Goal: Task Accomplishment & Management: Manage account settings

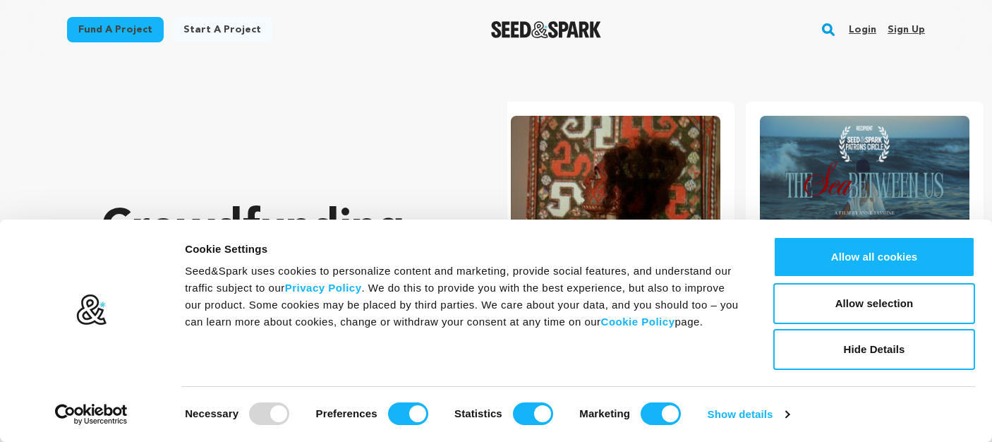
click at [898, 32] on link "Sign up" at bounding box center [906, 29] width 37 height 23
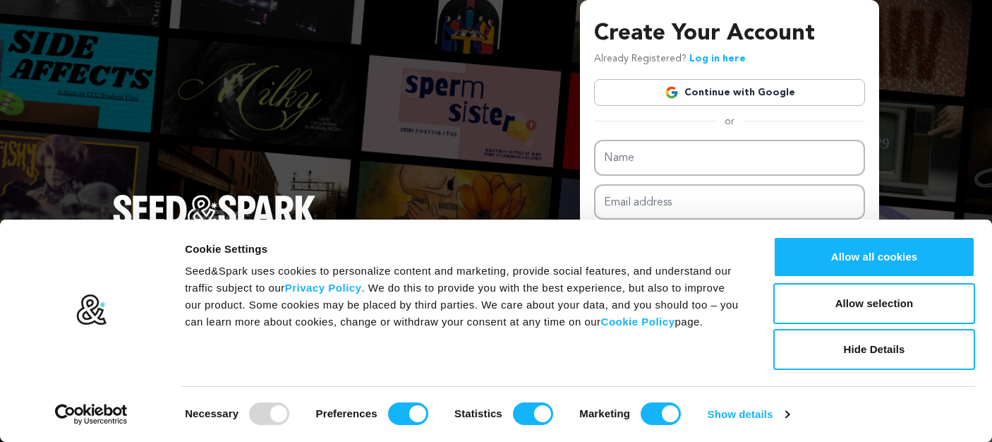
click at [770, 87] on link "Continue with Google" at bounding box center [729, 92] width 271 height 27
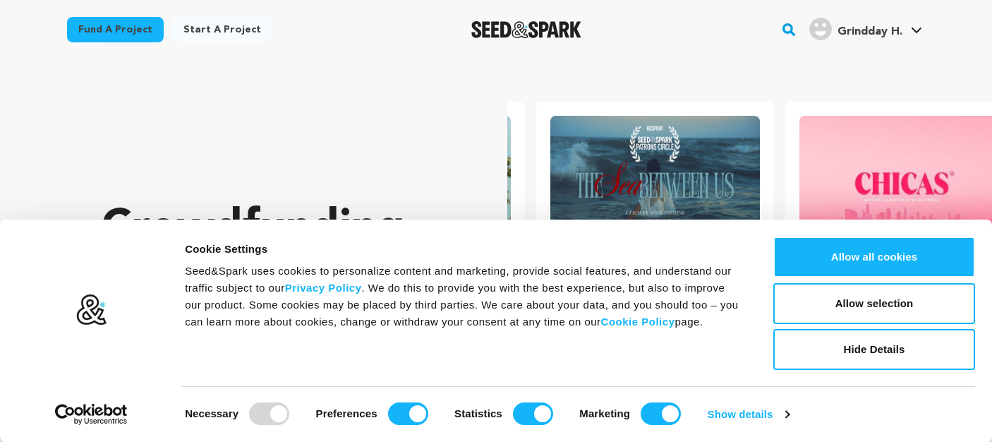
scroll to position [0, 260]
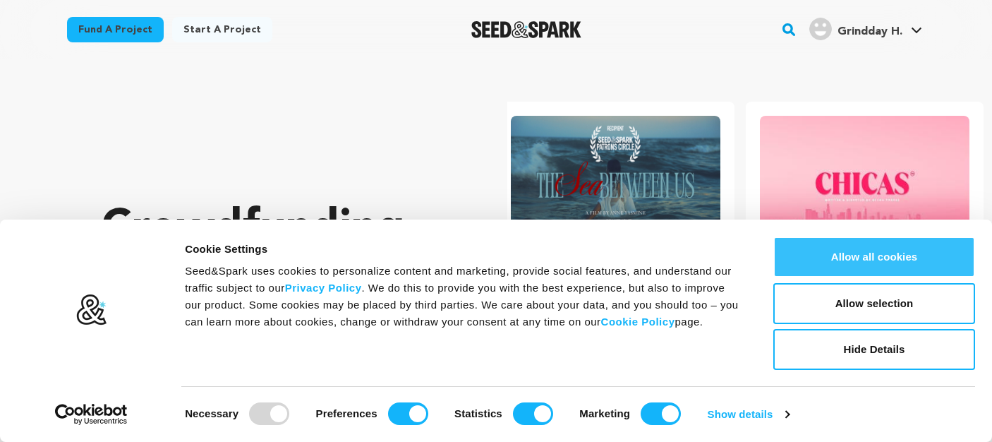
click at [888, 263] on button "Allow all cookies" at bounding box center [874, 256] width 202 height 41
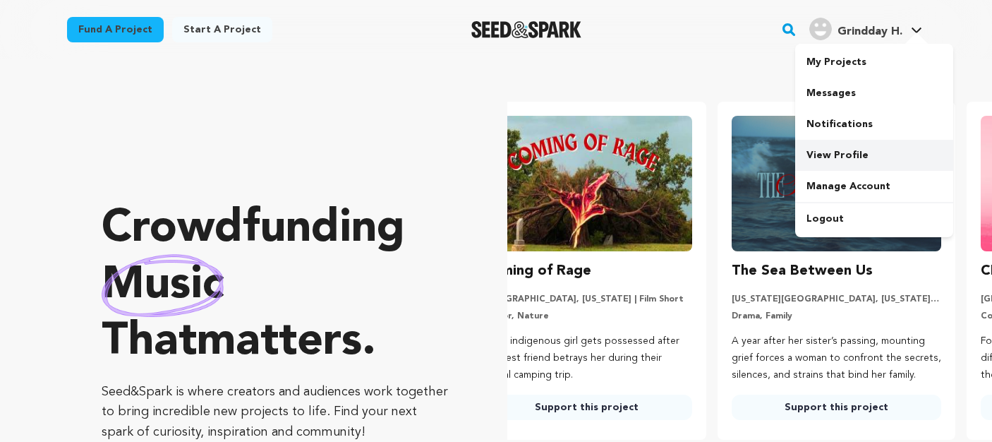
scroll to position [0, 0]
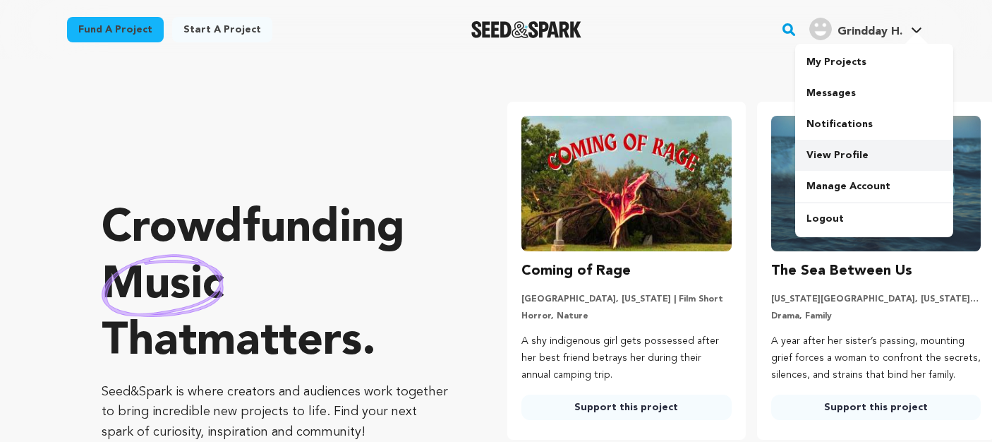
click at [835, 147] on link "View Profile" at bounding box center [874, 155] width 158 height 31
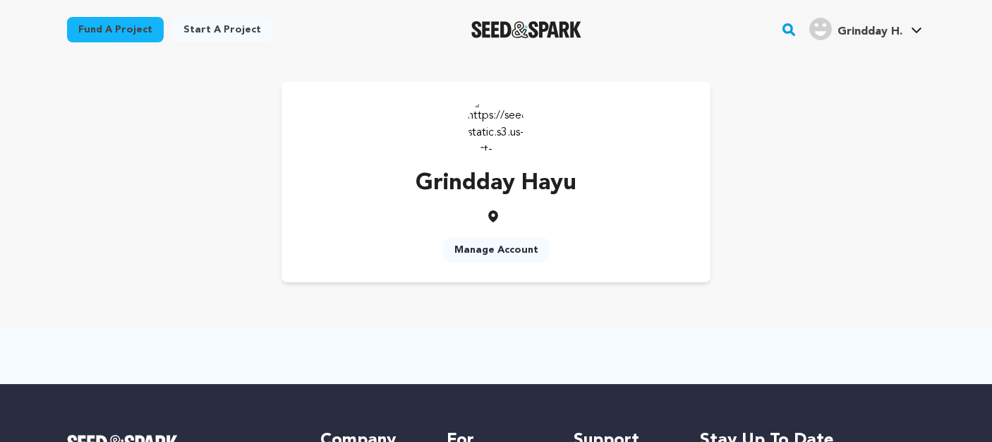
click at [473, 246] on link "Manage Account" at bounding box center [496, 249] width 107 height 25
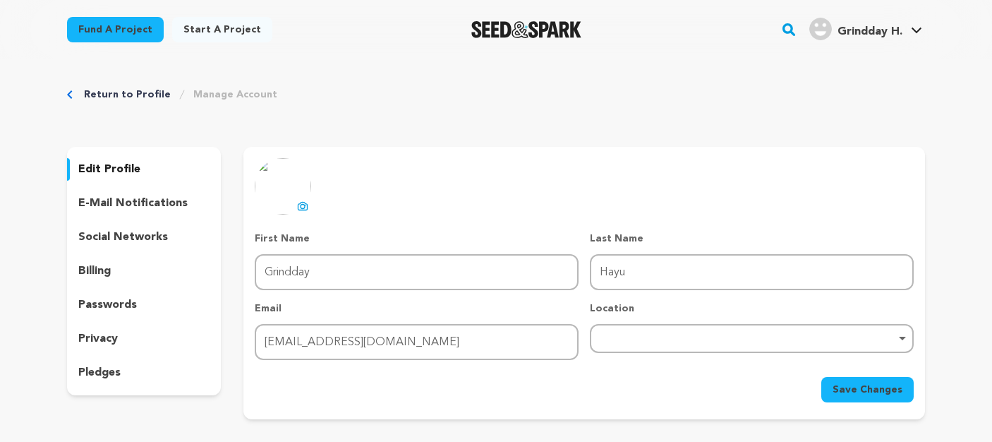
click at [300, 205] on icon at bounding box center [302, 205] width 11 height 11
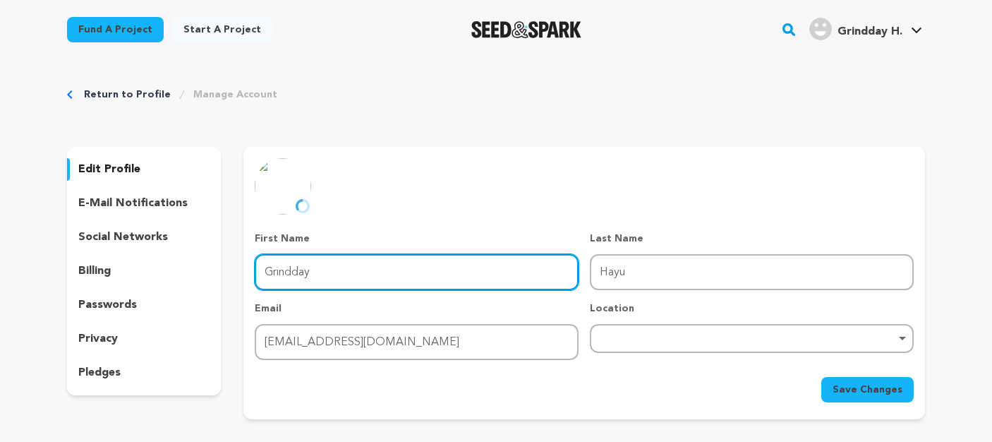
click at [407, 272] on input "Grindday" at bounding box center [417, 272] width 324 height 36
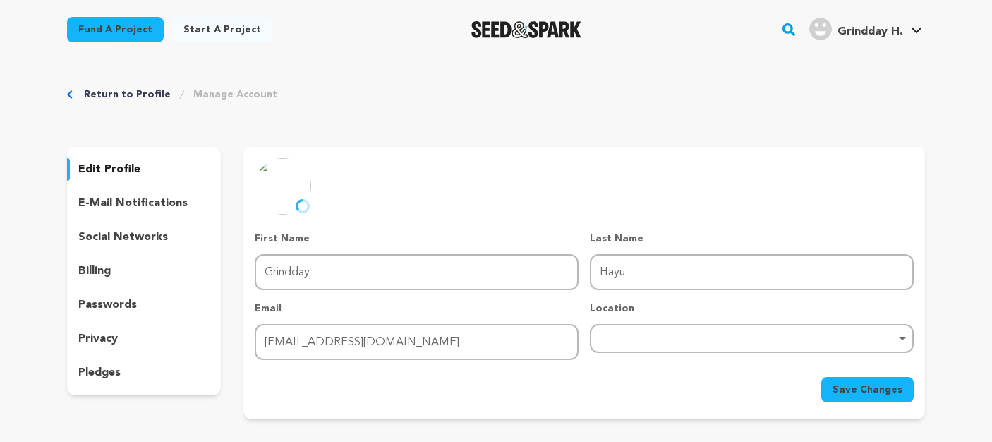
click at [383, 361] on form "First Name First Name Grindday Last Name Last Name Hayu Email Email hayugrindda…" at bounding box center [584, 316] width 659 height 171
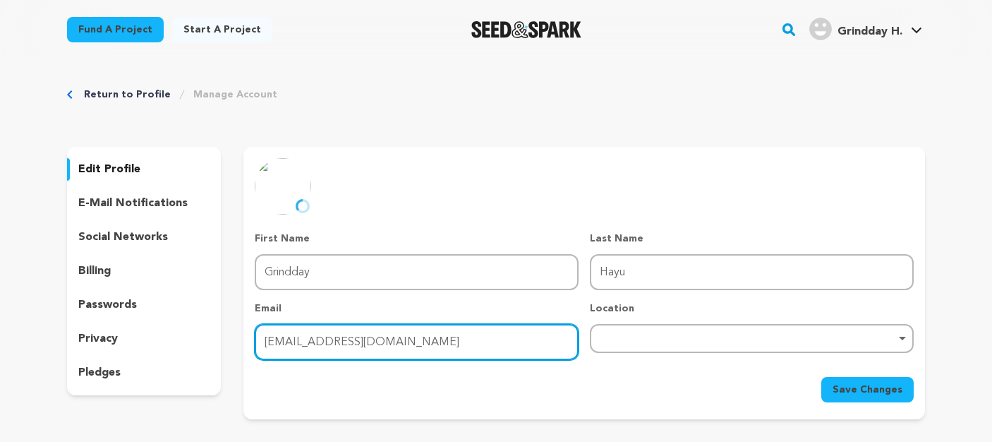
drag, startPoint x: 449, startPoint y: 331, endPoint x: 658, endPoint y: 344, distance: 209.3
click at [484, 331] on input "hayugrindday@gmail.com" at bounding box center [417, 342] width 324 height 36
click at [658, 343] on div "Remove item" at bounding box center [752, 338] width 324 height 29
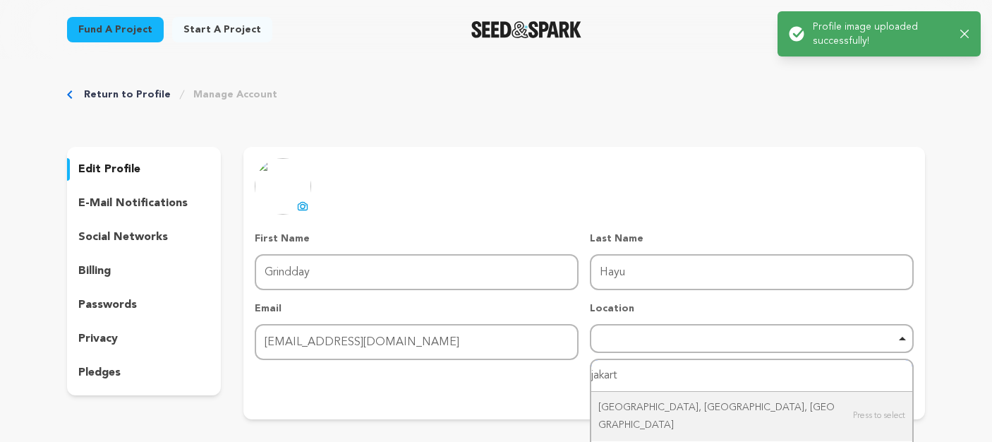
type input "jakarta"
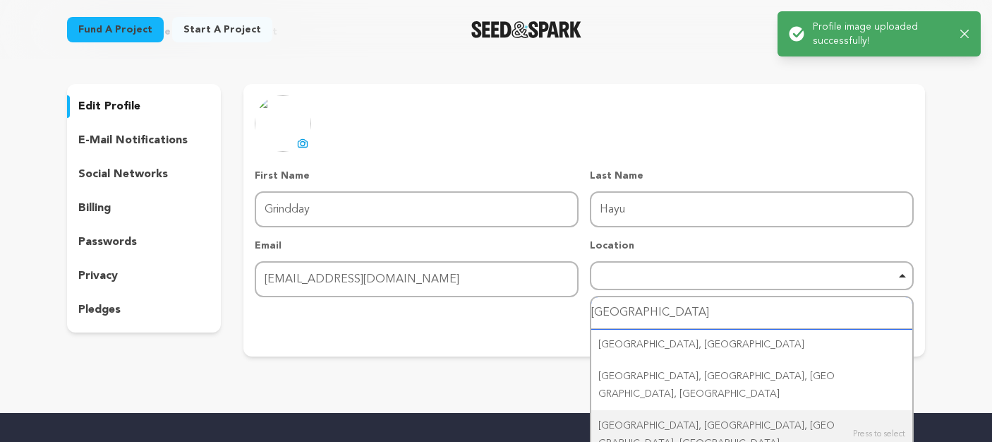
scroll to position [94, 0]
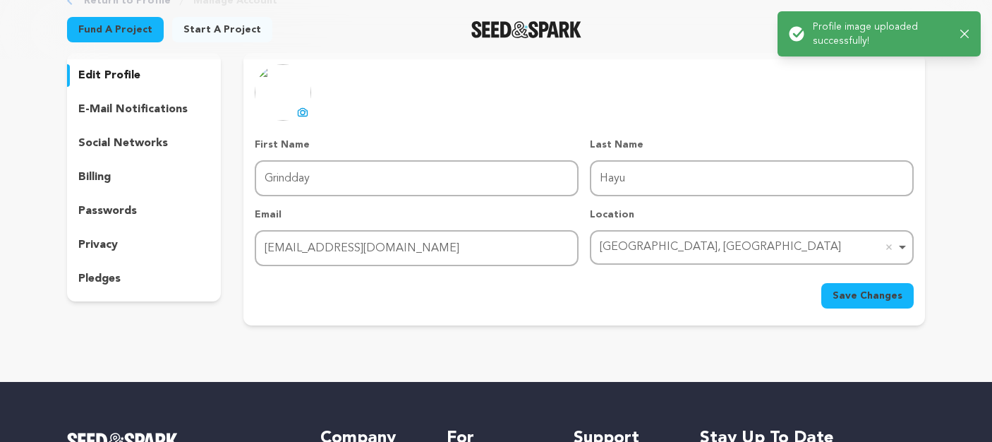
click at [116, 75] on p "edit profile" at bounding box center [109, 75] width 62 height 17
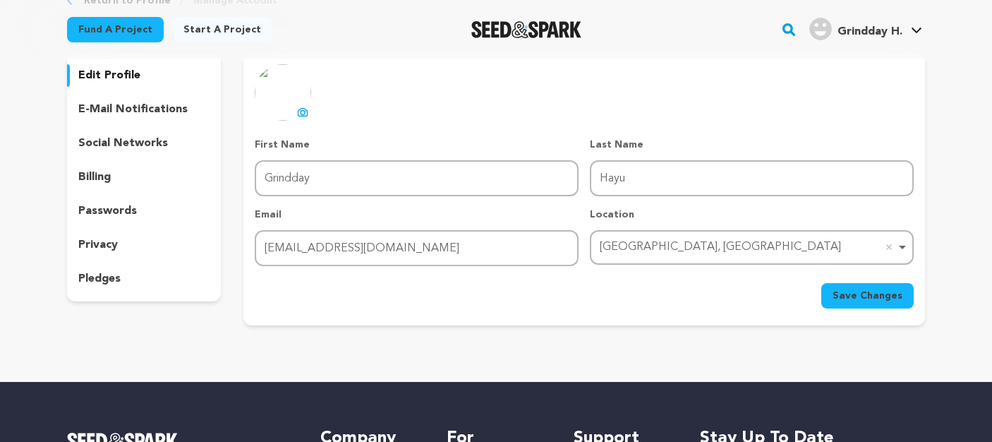
click at [899, 296] on span "Save Changes" at bounding box center [868, 296] width 70 height 14
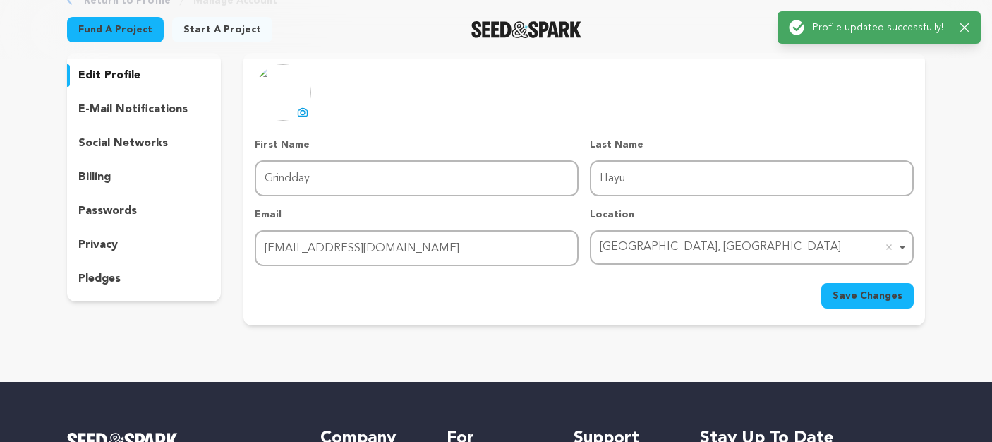
click at [960, 23] on div "Success: Info: Warning: Error: Profile updated successfully! Close notification" at bounding box center [879, 28] width 181 height 16
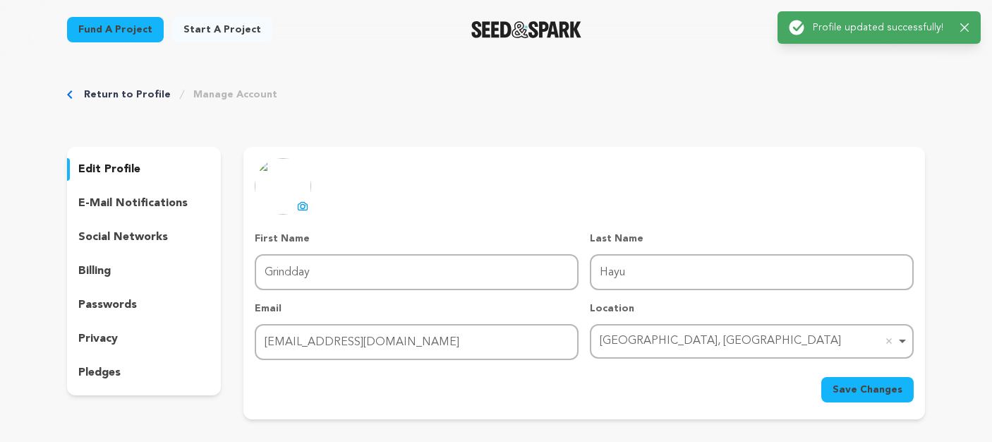
click at [968, 24] on icon "button" at bounding box center [964, 27] width 8 height 8
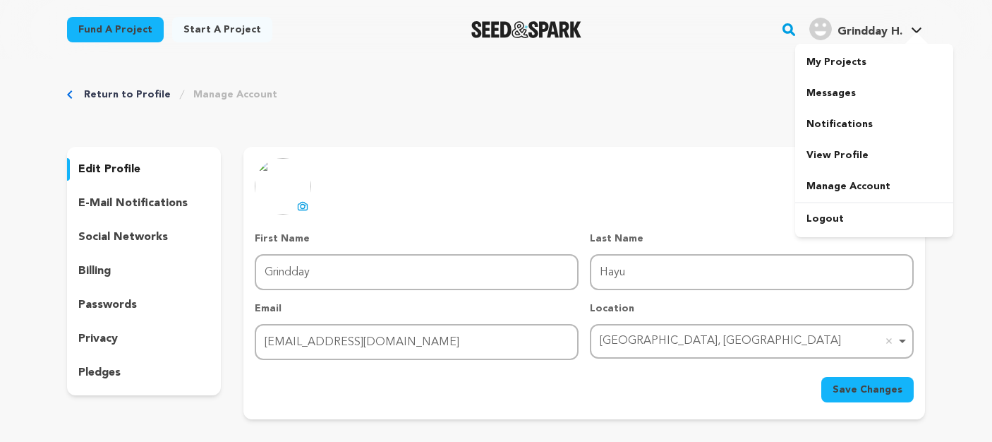
click at [924, 28] on link "Grindday H. Grindday H." at bounding box center [866, 27] width 119 height 25
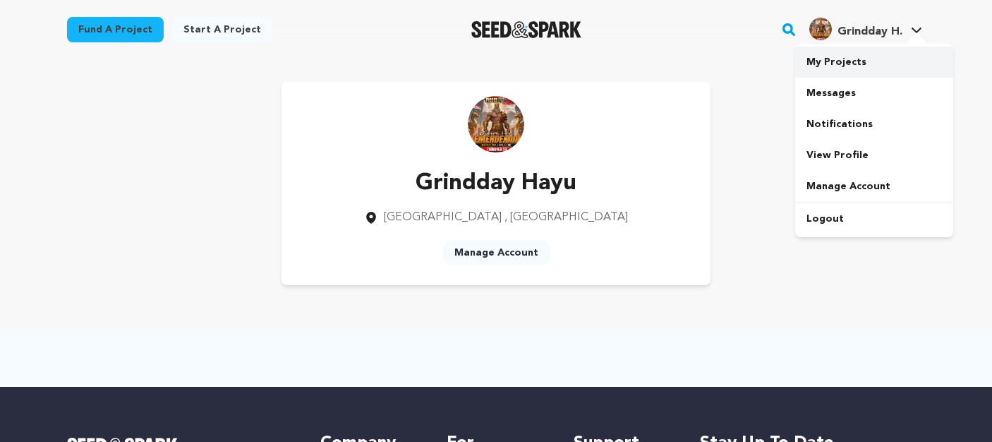
click at [824, 61] on link "My Projects" at bounding box center [874, 62] width 158 height 31
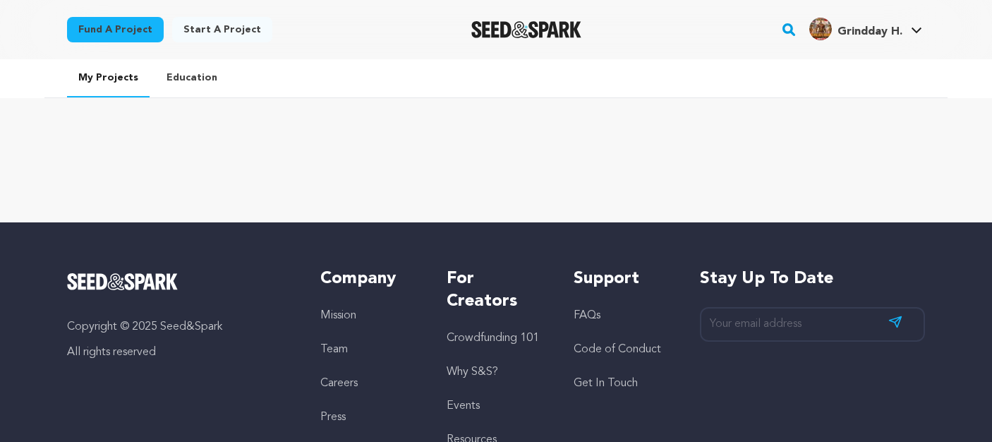
click at [195, 33] on link "Start a project" at bounding box center [222, 29] width 100 height 25
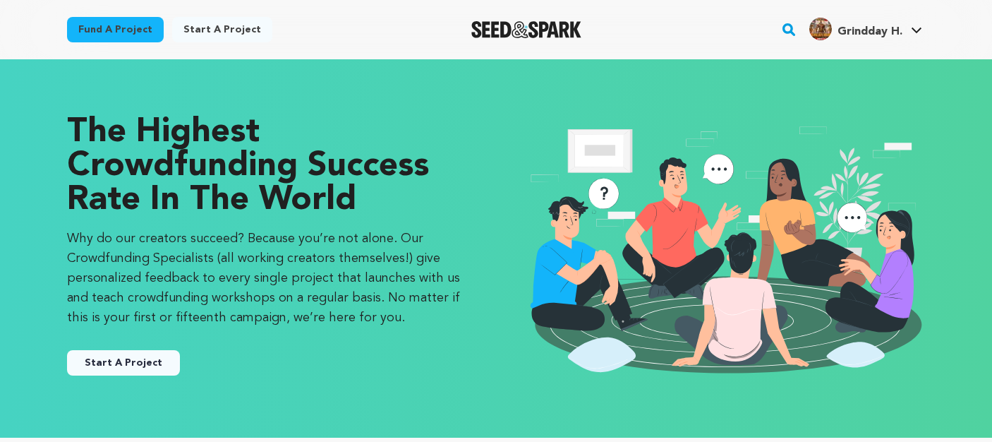
click at [126, 361] on button "Start A Project" at bounding box center [123, 362] width 113 height 25
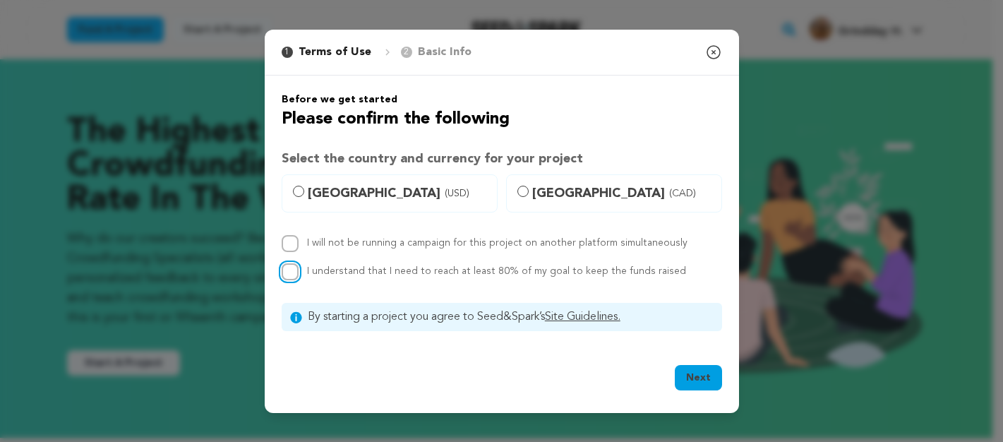
click at [289, 264] on input "I understand that I need to reach at least 80% of my goal to keep the funds rai…" at bounding box center [290, 271] width 17 height 17
checkbox input "true"
click at [303, 266] on div "I understand that I need to reach at least 80% of my goal to keep the funds rai…" at bounding box center [502, 271] width 440 height 17
click at [296, 243] on input "I will not be running a campaign for this project on another platform simultane…" at bounding box center [290, 243] width 17 height 17
click at [287, 244] on input "I will not be running a campaign for this project on another platform simultane…" at bounding box center [290, 243] width 17 height 17
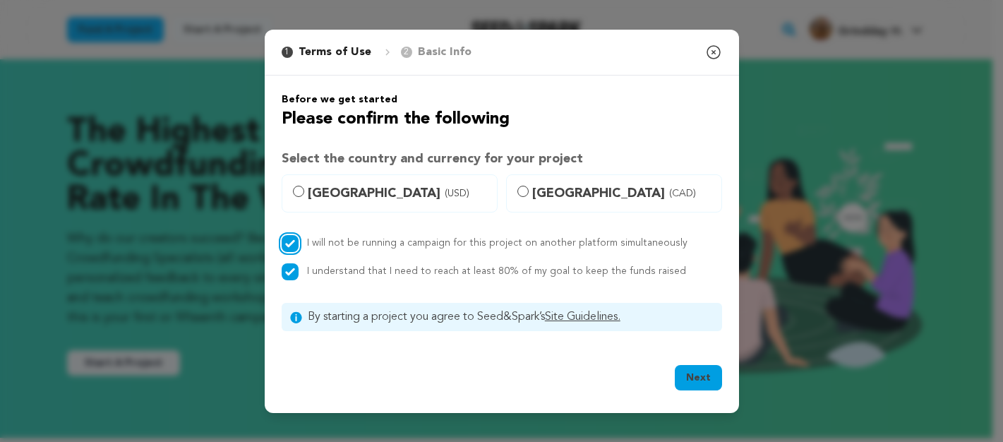
checkbox input "false"
click at [297, 270] on input "I understand that I need to reach at least 80% of my goal to keep the funds rai…" at bounding box center [290, 271] width 17 height 17
click at [704, 381] on button "Next" at bounding box center [698, 377] width 47 height 25
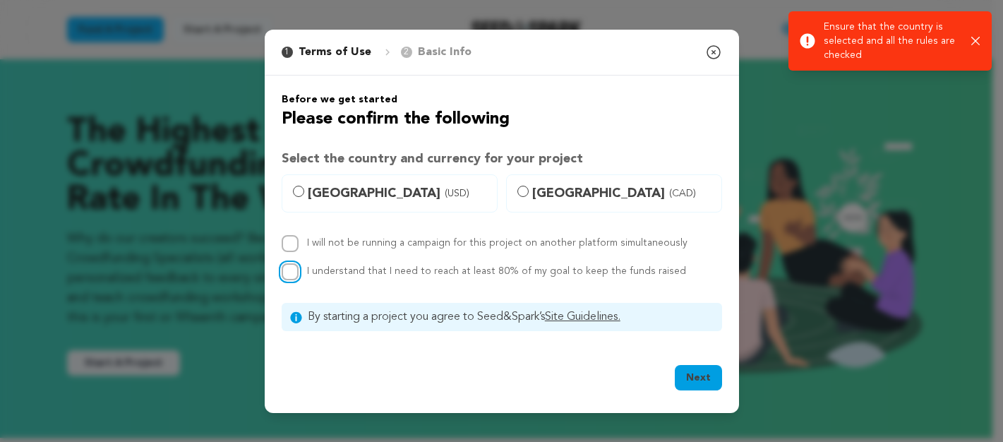
click at [295, 279] on input "I understand that I need to reach at least 80% of my goal to keep the funds rai…" at bounding box center [290, 271] width 17 height 17
checkbox input "true"
click at [729, 387] on div "Next Ok, Got it" at bounding box center [502, 380] width 474 height 65
click at [709, 377] on button "Next" at bounding box center [698, 377] width 47 height 25
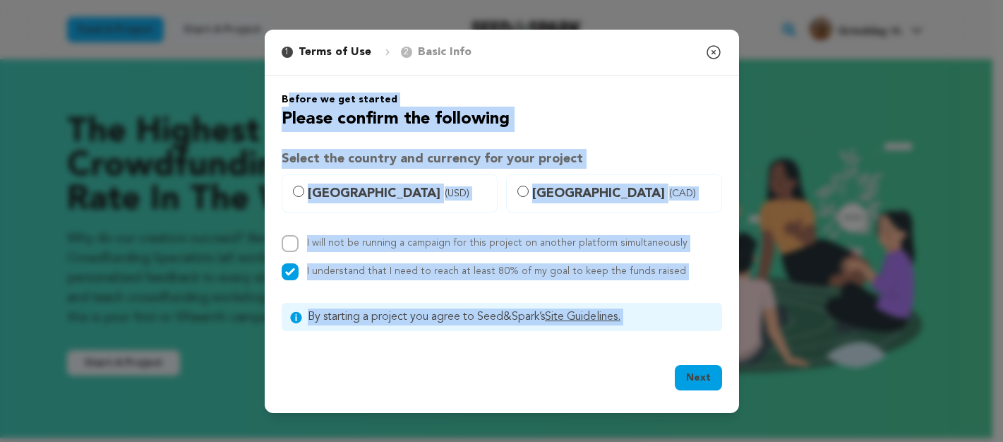
drag, startPoint x: 56, startPoint y: 88, endPoint x: 671, endPoint y: 349, distance: 668.1
click at [671, 354] on div "1 Terms of Use 2 Basic Info You started your project! Close modal Before we get…" at bounding box center [501, 221] width 1003 height 442
click at [657, 144] on div "Before we get started Please confirm the following Select the country and curre…" at bounding box center [502, 211] width 440 height 239
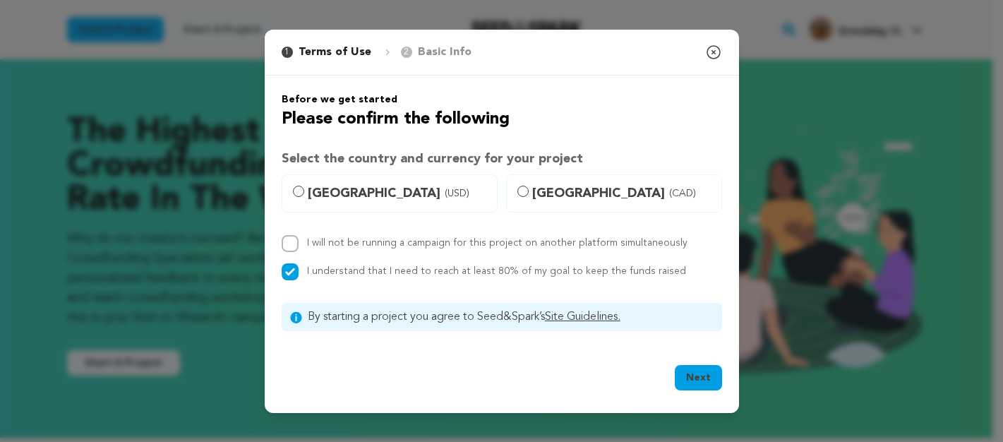
click at [711, 59] on icon "button" at bounding box center [713, 52] width 17 height 17
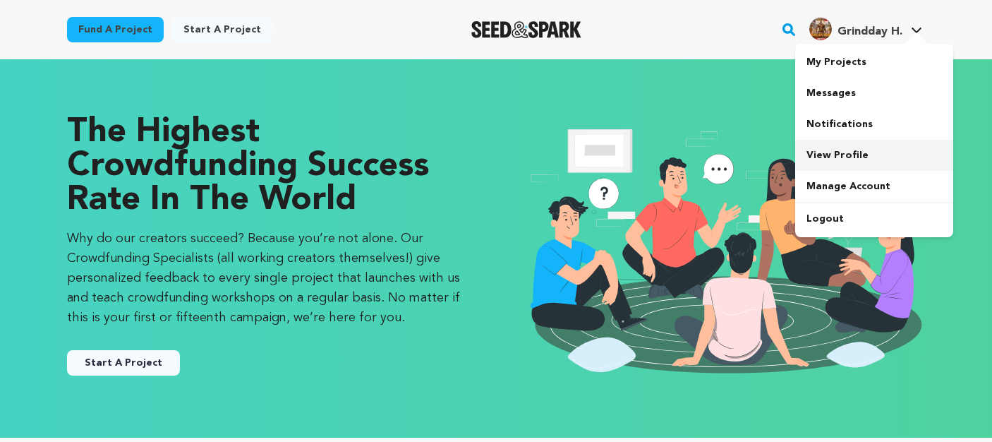
click at [850, 156] on link "View Profile" at bounding box center [874, 155] width 158 height 31
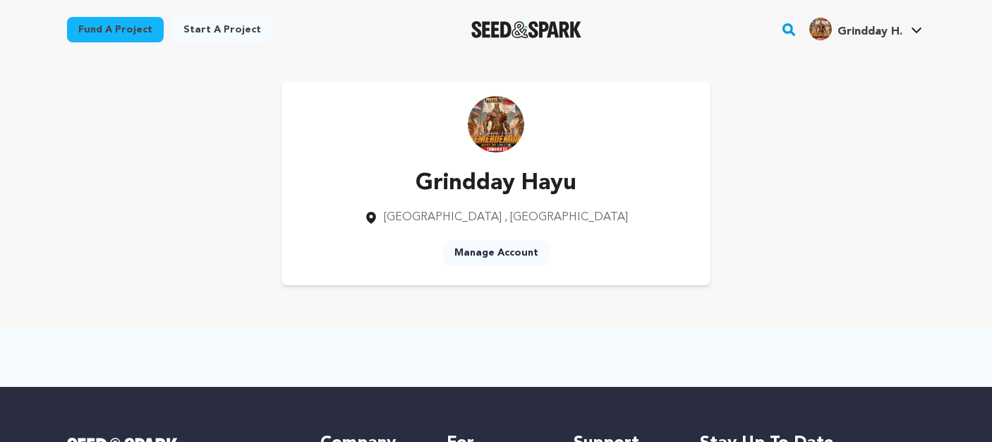
click at [129, 29] on link "Fund a project" at bounding box center [115, 29] width 97 height 25
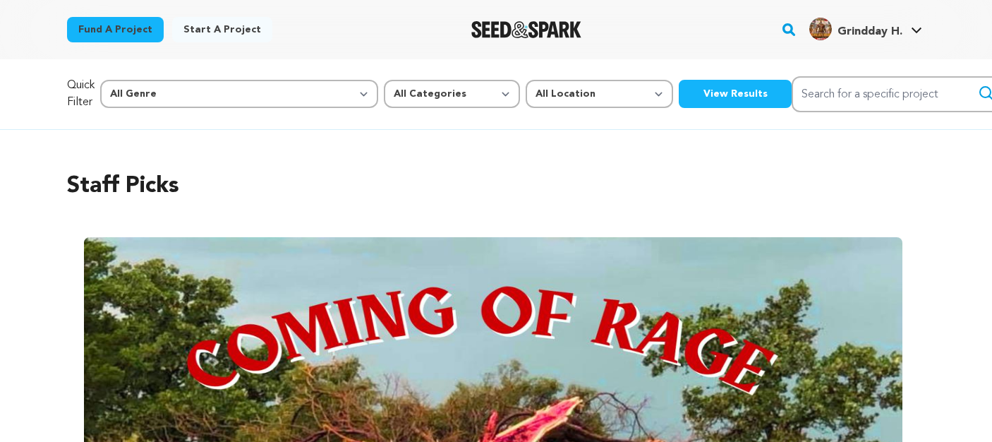
click at [200, 30] on link "Start a project" at bounding box center [222, 29] width 100 height 25
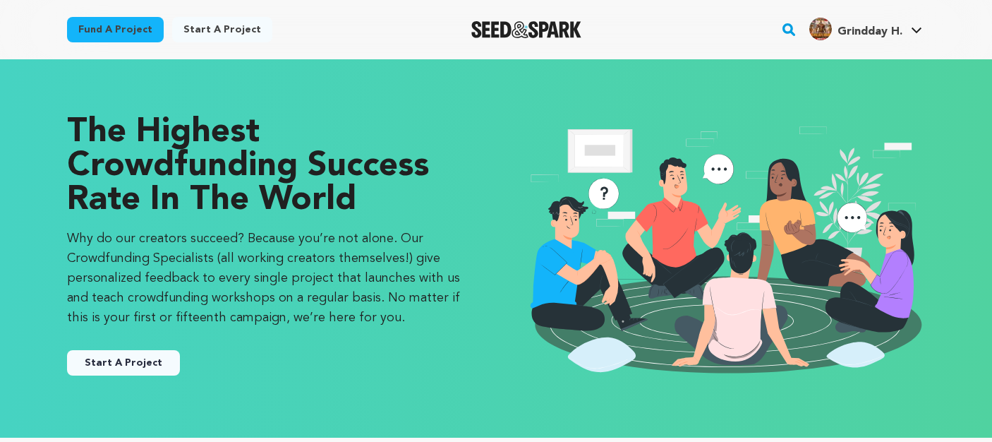
click at [154, 362] on button "Start A Project" at bounding box center [123, 362] width 113 height 25
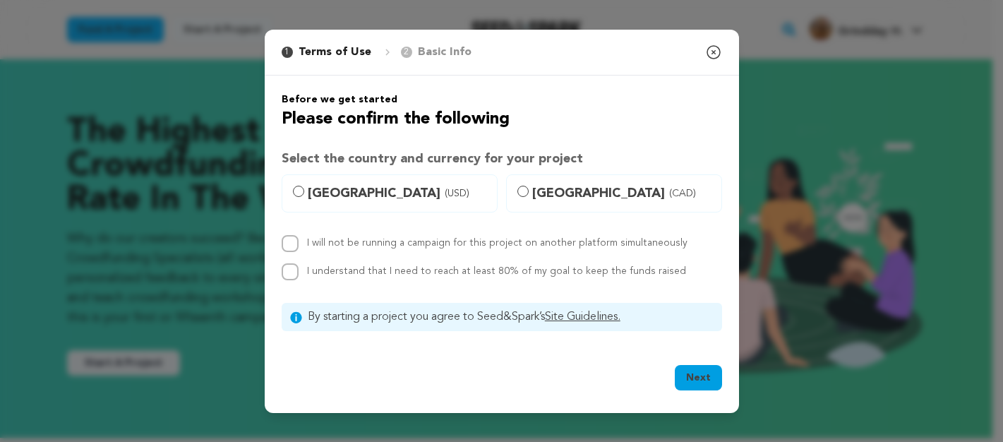
click at [705, 52] on icon "button" at bounding box center [713, 52] width 17 height 17
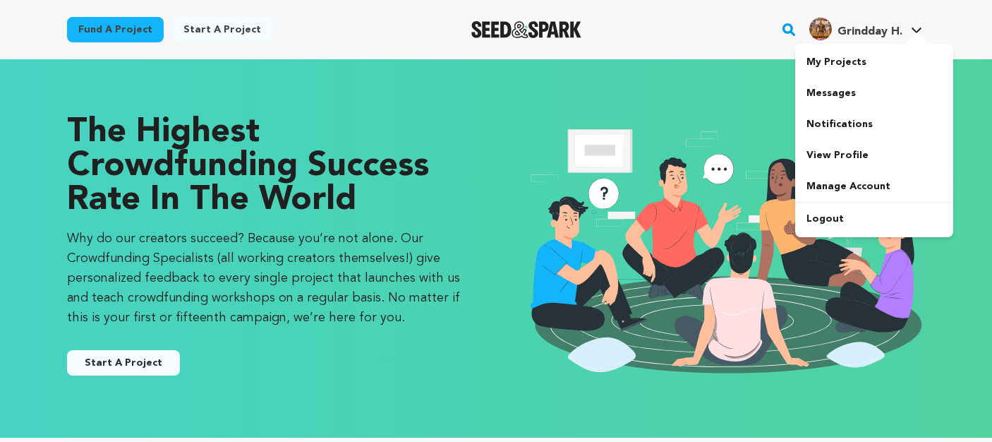
click at [884, 30] on span "Grindday H." at bounding box center [870, 31] width 65 height 11
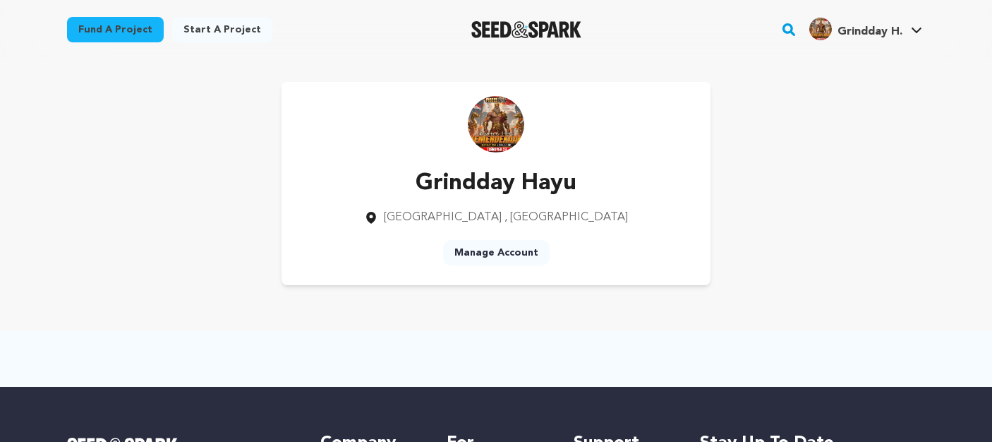
click at [466, 257] on link "Manage Account" at bounding box center [496, 252] width 107 height 25
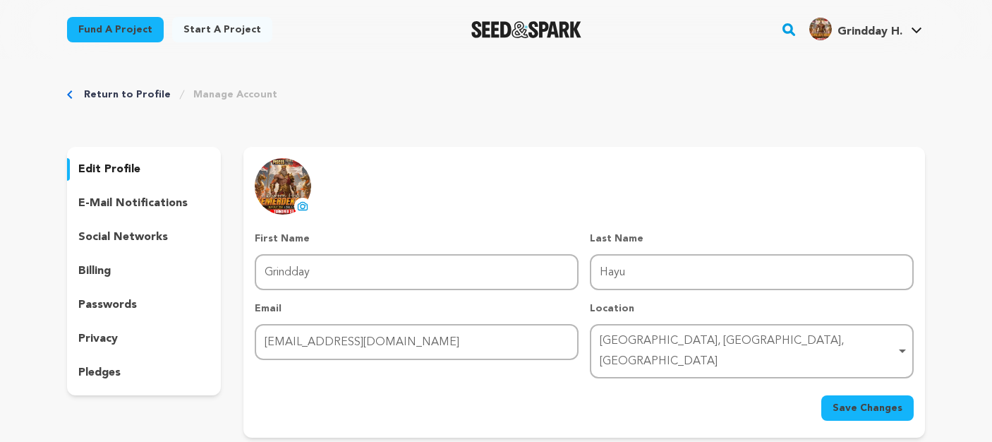
click at [130, 238] on p "social networks" at bounding box center [123, 237] width 90 height 17
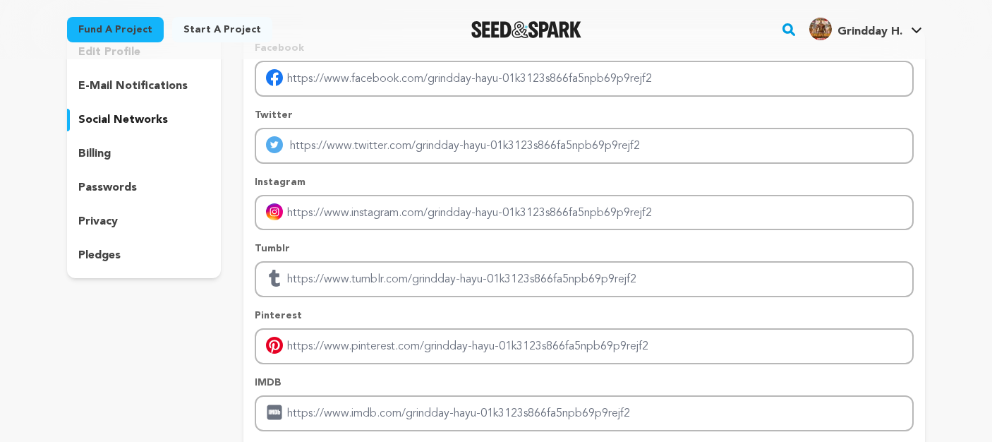
scroll to position [282, 0]
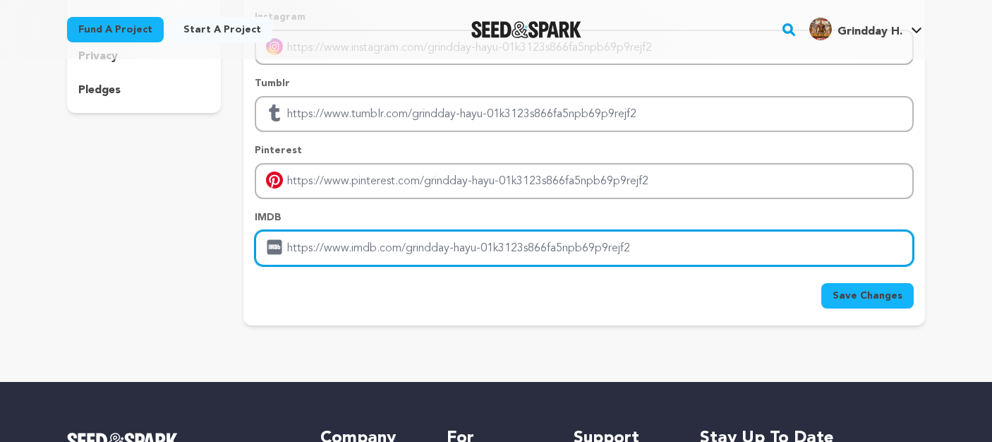
drag, startPoint x: 489, startPoint y: 243, endPoint x: 505, endPoint y: 239, distance: 17.0
click at [489, 243] on input "Enter IMDB profile link" at bounding box center [584, 248] width 659 height 36
paste input "https://themeluna.com/play-game/"
type input "https://themeluna.com/play-game/"
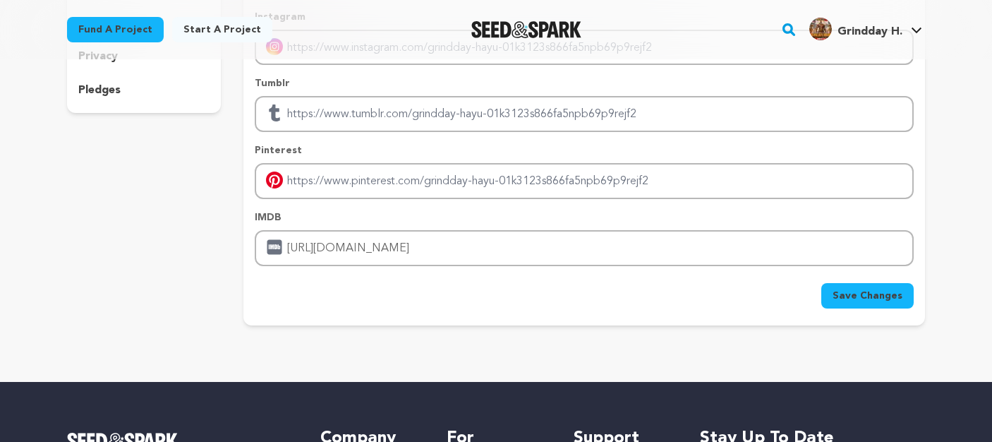
click at [838, 287] on button "Save Changes" at bounding box center [867, 295] width 92 height 25
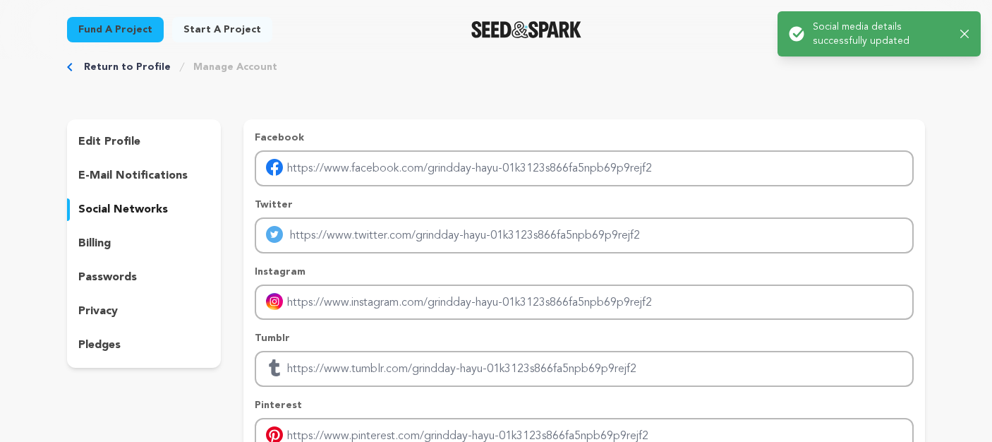
scroll to position [0, 0]
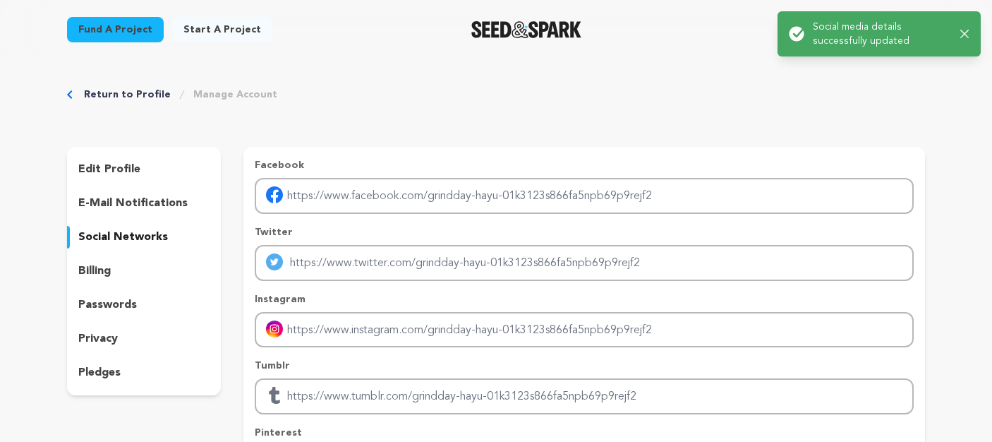
click at [131, 160] on div "edit profile" at bounding box center [144, 169] width 154 height 23
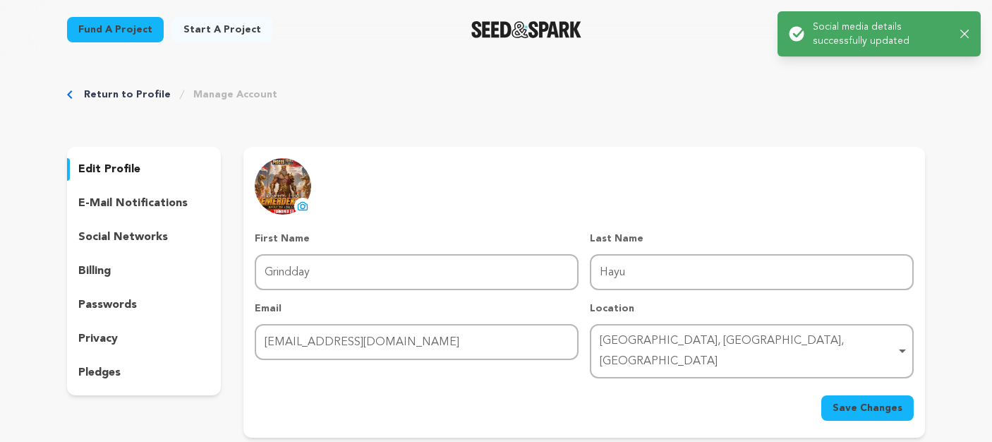
drag, startPoint x: 964, startPoint y: 28, endPoint x: 953, endPoint y: 35, distance: 12.3
click at [961, 30] on div "Success: Info: Warning: Error: Social media details successfully updated Close …" at bounding box center [879, 34] width 181 height 28
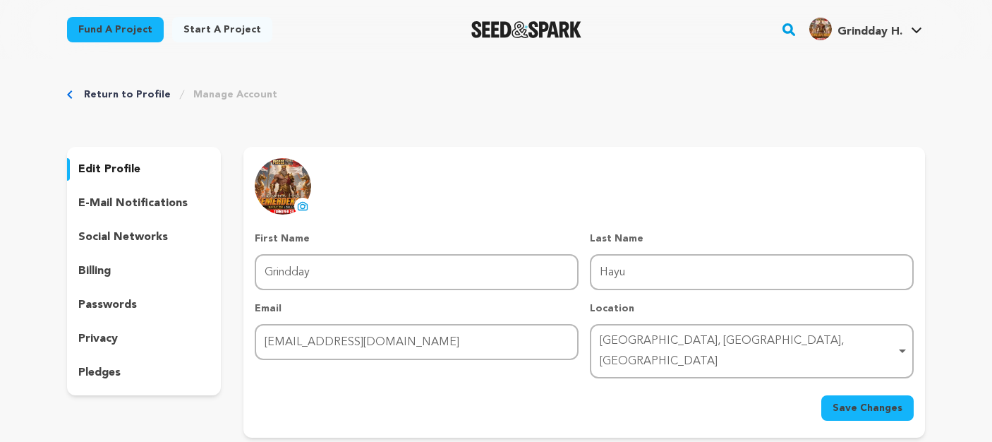
click at [960, 32] on icon "button" at bounding box center [960, 34] width 8 height 8
click at [884, 30] on span "Grindday H." at bounding box center [870, 31] width 65 height 11
click at [879, 30] on span "Grindday H." at bounding box center [870, 31] width 65 height 11
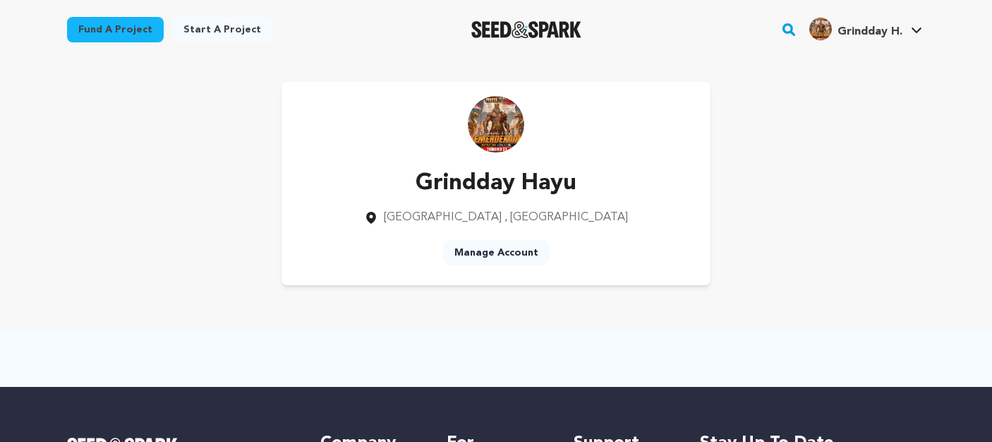
click at [783, 209] on div "Grindday Hayu Jakarta , Jakarta Manage Account" at bounding box center [496, 183] width 858 height 203
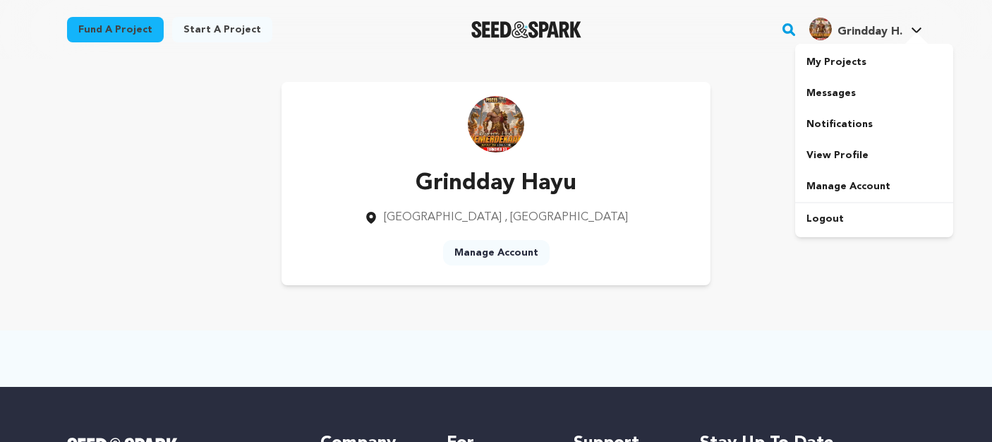
click at [914, 34] on div at bounding box center [917, 39] width 28 height 14
click at [829, 154] on link "View Profile" at bounding box center [874, 155] width 158 height 31
click at [891, 180] on link "Manage Account" at bounding box center [874, 186] width 158 height 31
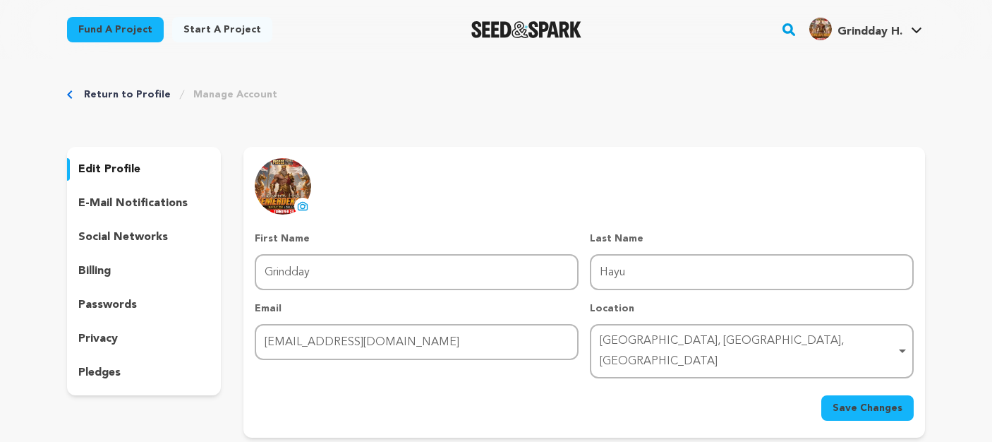
click at [100, 274] on p "billing" at bounding box center [94, 271] width 32 height 17
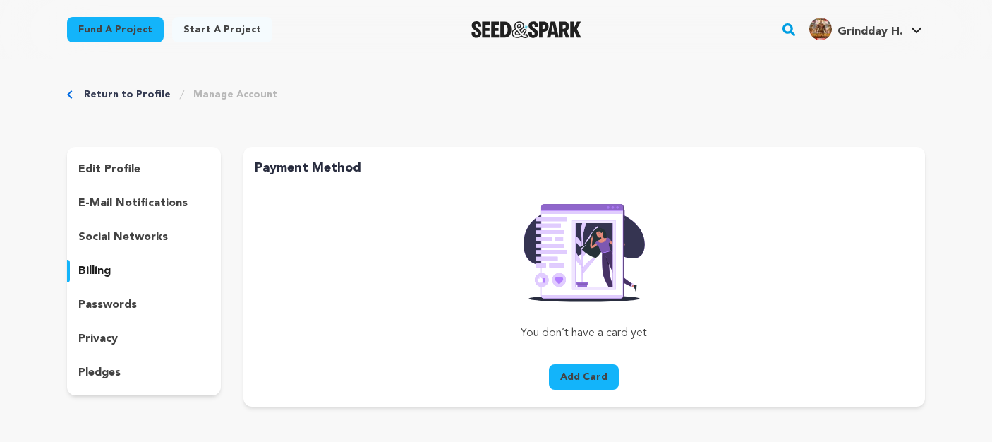
click at [131, 228] on div "social networks" at bounding box center [144, 237] width 154 height 23
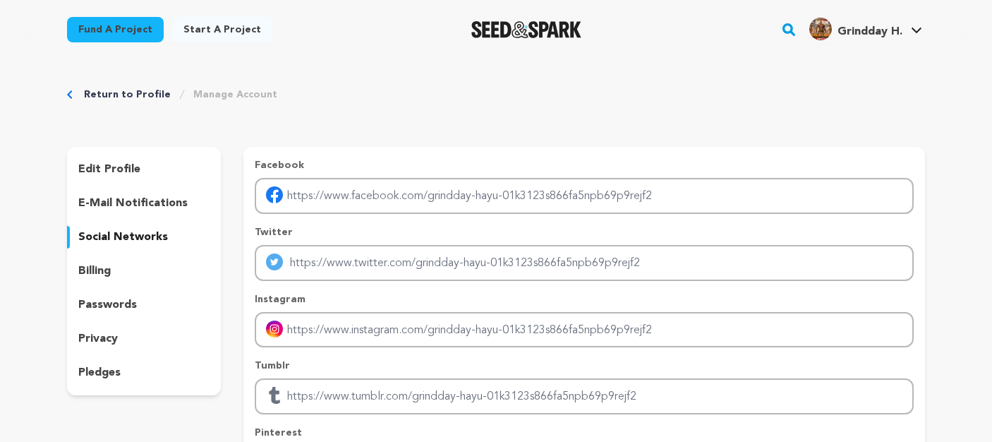
click at [169, 205] on p "e-mail notifications" at bounding box center [132, 203] width 109 height 17
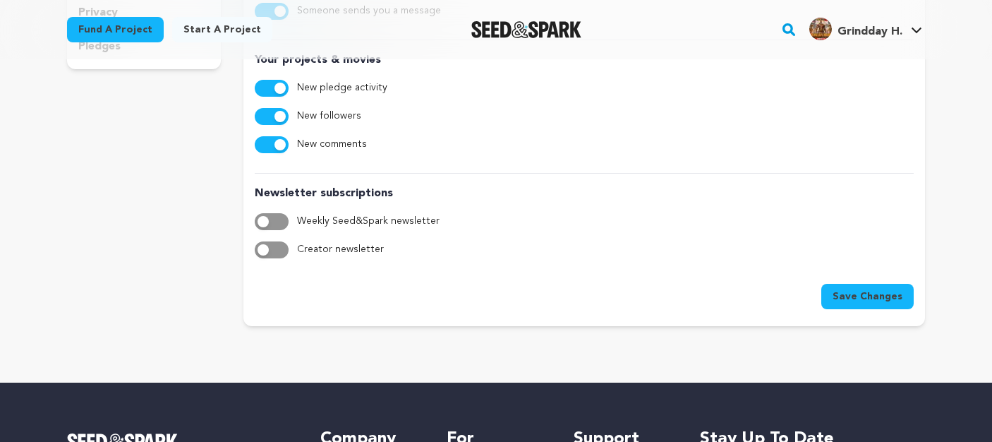
scroll to position [94, 0]
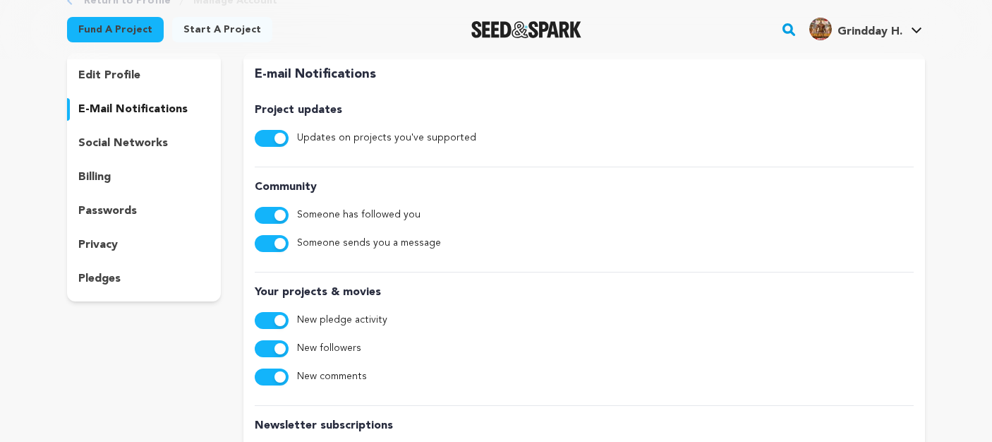
click at [108, 248] on p "privacy" at bounding box center [98, 244] width 40 height 17
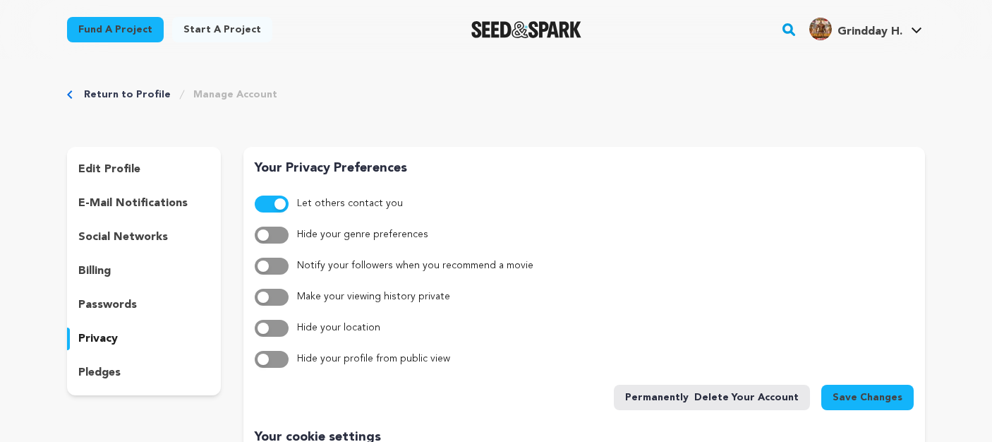
click at [114, 157] on div "edit profile e-mail notifications social networks billing passwords privacy ple…" at bounding box center [144, 271] width 154 height 248
click at [114, 162] on p "edit profile" at bounding box center [109, 169] width 62 height 17
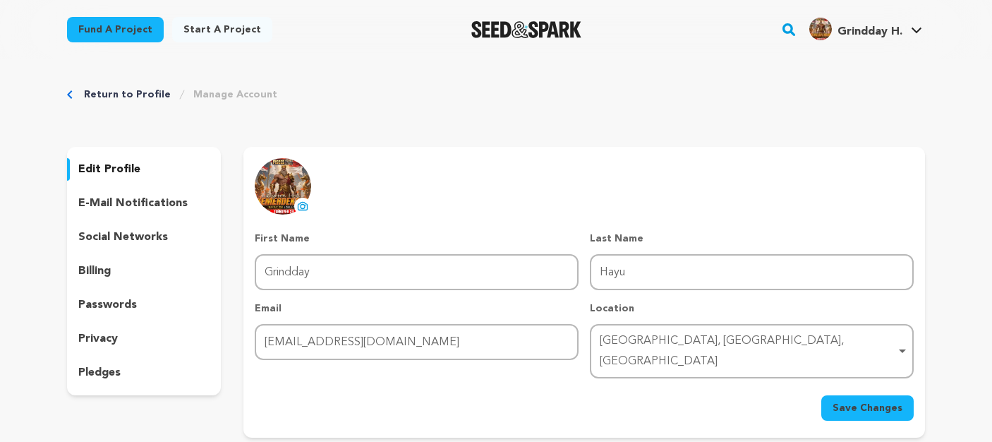
click at [210, 20] on link "Start a project" at bounding box center [222, 29] width 100 height 25
